Goal: Information Seeking & Learning: Learn about a topic

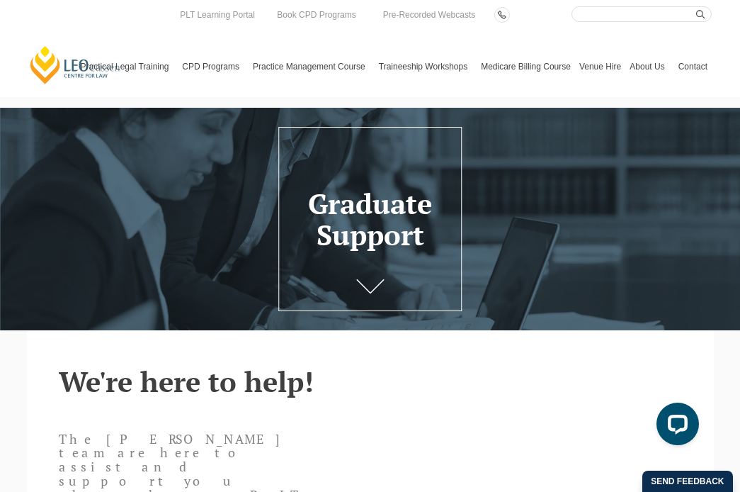
click at [582, 16] on input "Search here" at bounding box center [642, 14] width 140 height 16
type input "word"
click at [696, 6] on button "submit" at bounding box center [704, 14] width 16 height 16
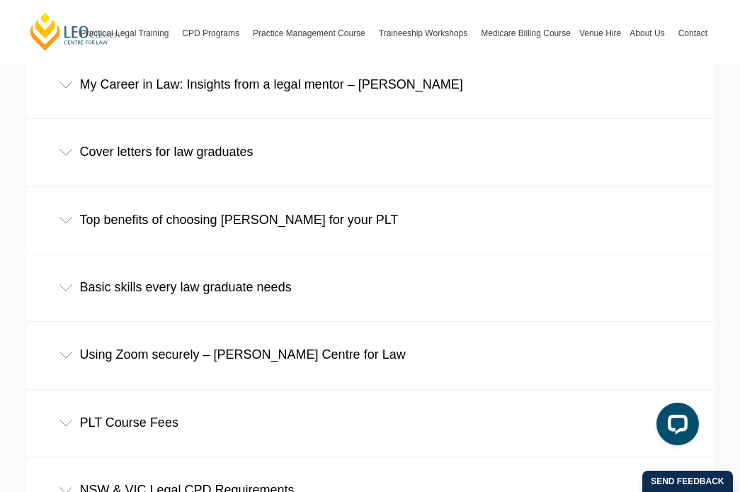
scroll to position [1488, 0]
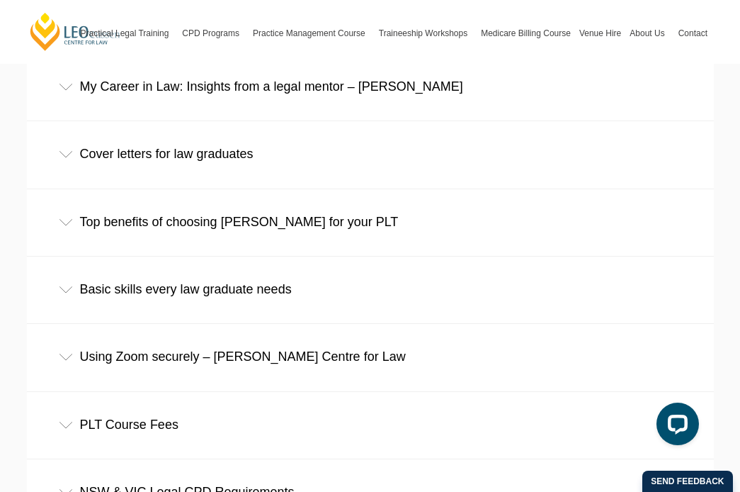
click at [69, 160] on div "Cover letters for law graduates" at bounding box center [370, 154] width 687 height 66
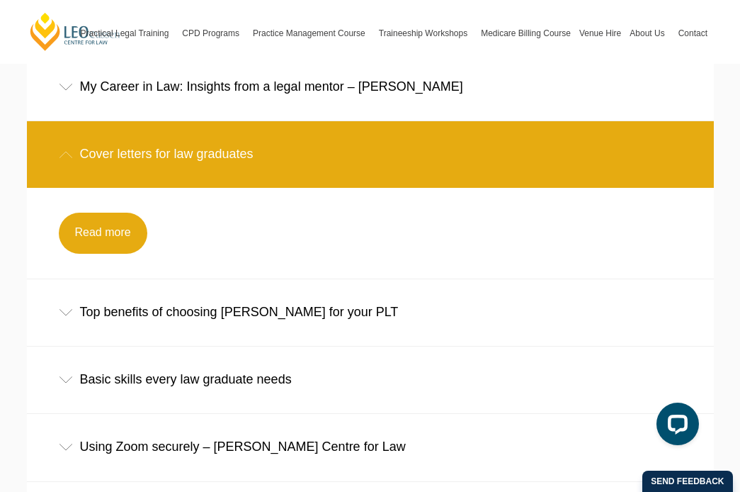
click at [69, 159] on div "Cover letters for law graduates" at bounding box center [370, 154] width 687 height 66
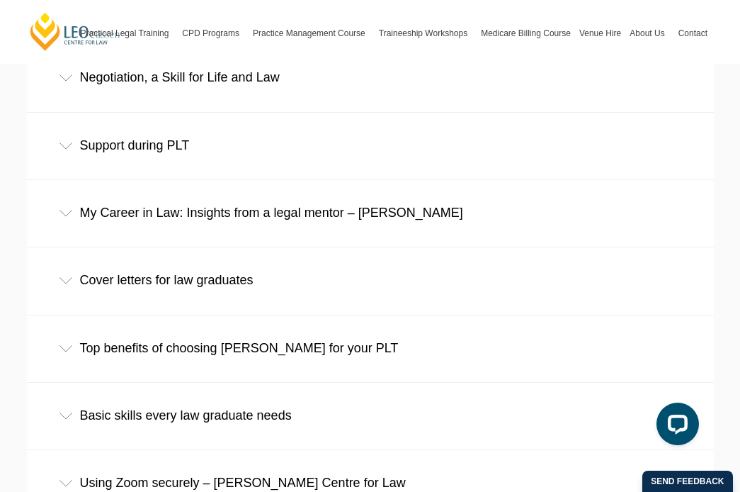
scroll to position [1361, 0]
click at [67, 158] on div "Support during PLT" at bounding box center [370, 146] width 687 height 66
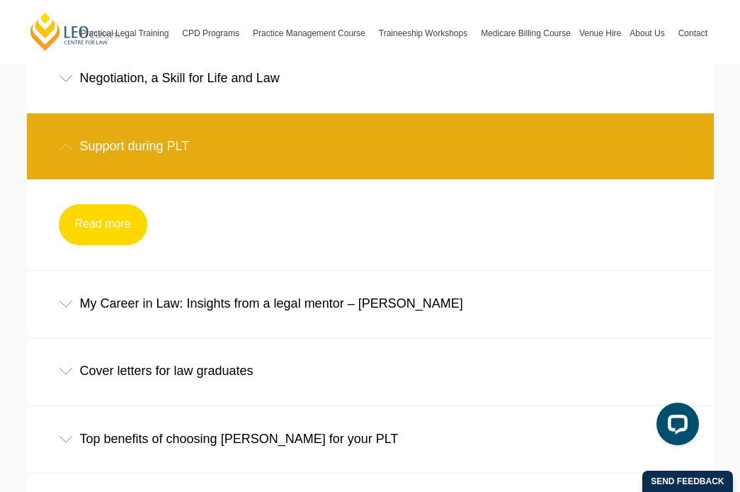
click at [96, 219] on link "Read more" at bounding box center [103, 224] width 89 height 41
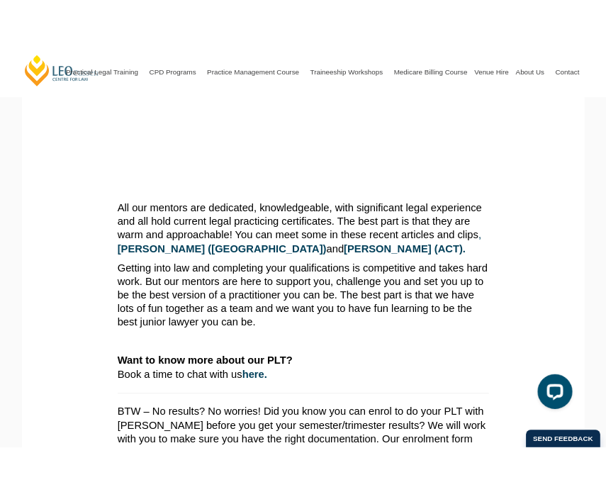
scroll to position [1209, 0]
